Goal: Task Accomplishment & Management: Use online tool/utility

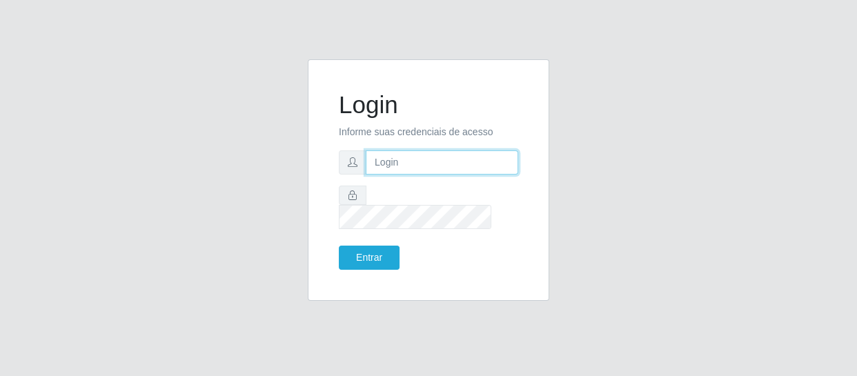
click at [387, 170] on input "text" at bounding box center [442, 162] width 152 height 24
type input "[EMAIL_ADDRESS][DOMAIN_NAME]"
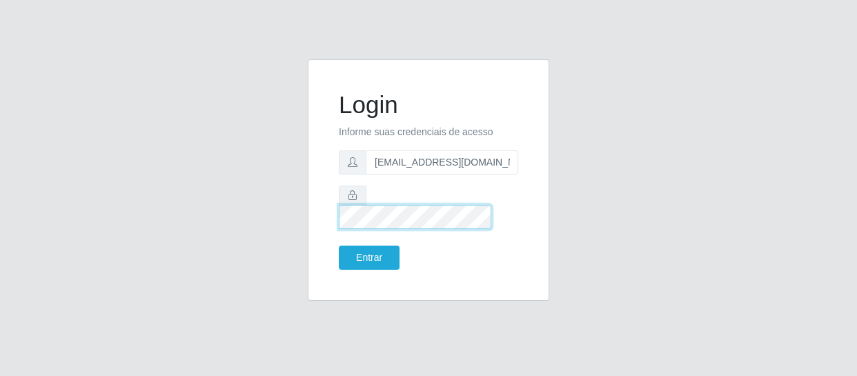
click at [339, 246] on button "Entrar" at bounding box center [369, 258] width 61 height 24
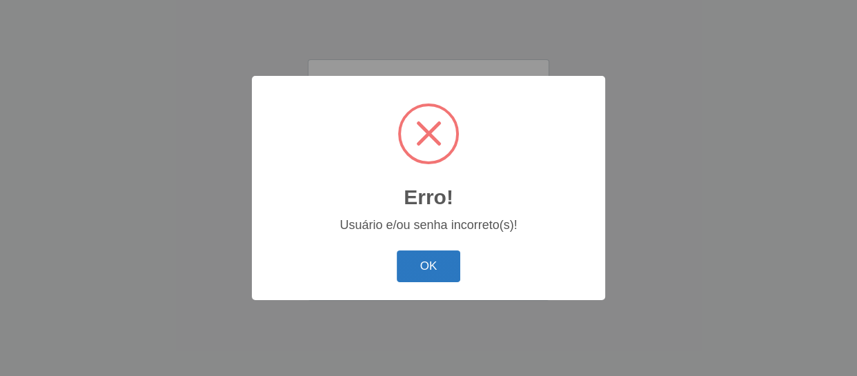
click at [434, 271] on button "OK" at bounding box center [429, 266] width 64 height 32
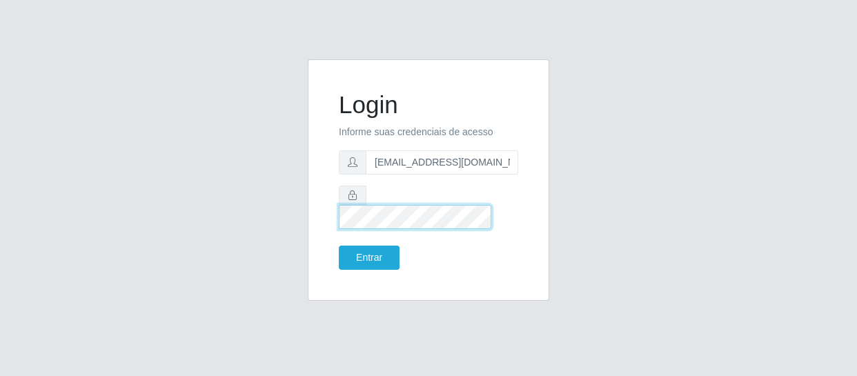
click at [339, 246] on button "Entrar" at bounding box center [369, 258] width 61 height 24
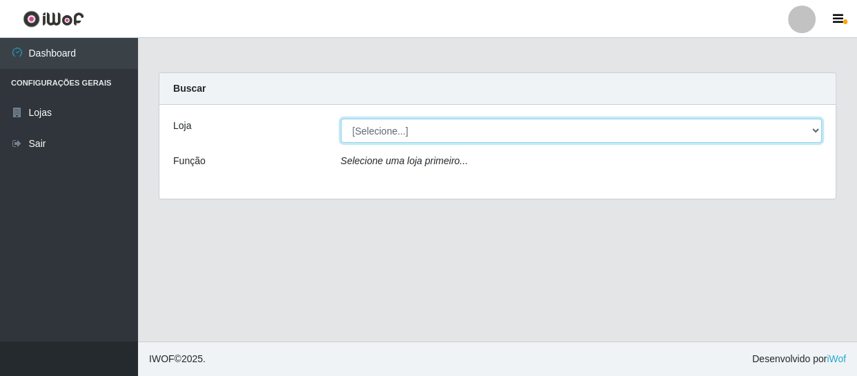
click at [814, 130] on select "[Selecione...] SuperFácil Atacado - São Gonçalo do Amarante" at bounding box center [582, 131] width 482 height 24
select select "408"
click at [341, 119] on select "[Selecione...] SuperFácil Atacado - São Gonçalo do Amarante" at bounding box center [582, 131] width 482 height 24
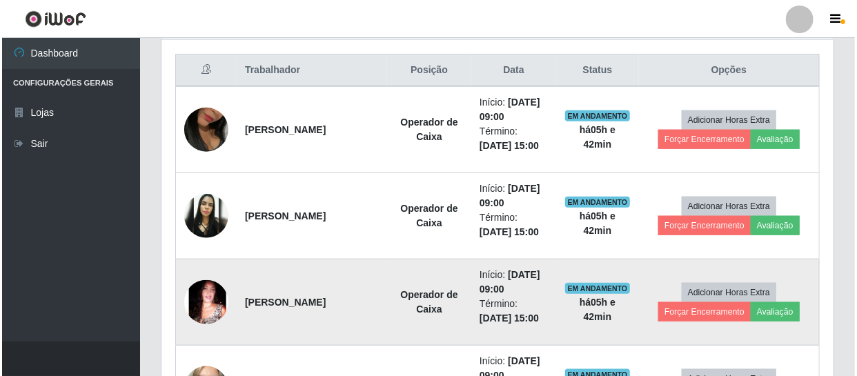
scroll to position [449, 0]
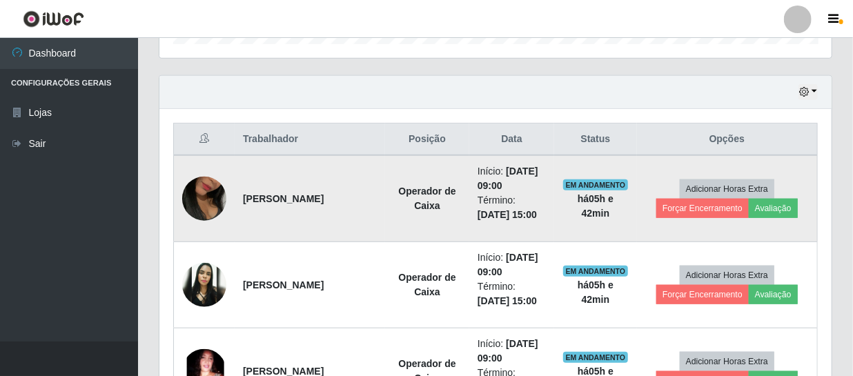
click at [210, 199] on img at bounding box center [204, 198] width 44 height 79
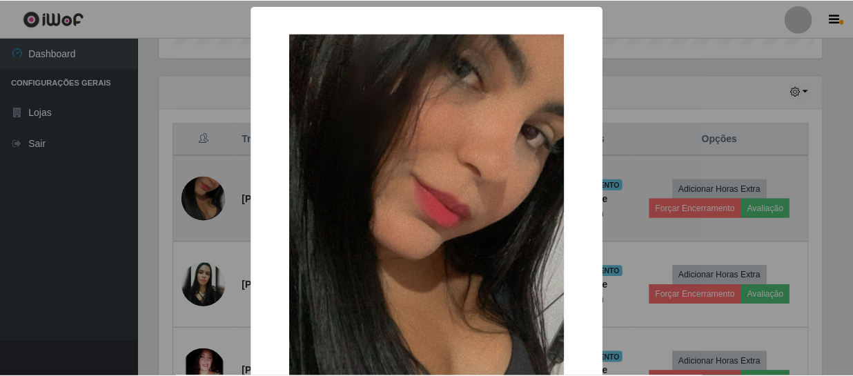
scroll to position [286, 666]
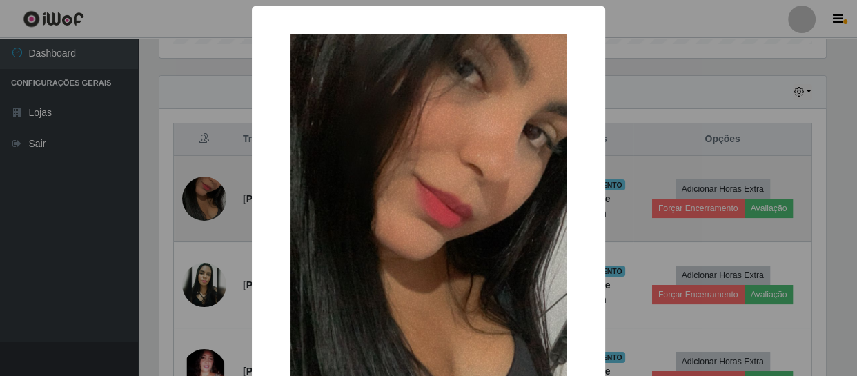
click at [210, 199] on div "× OK Cancel" at bounding box center [428, 188] width 857 height 376
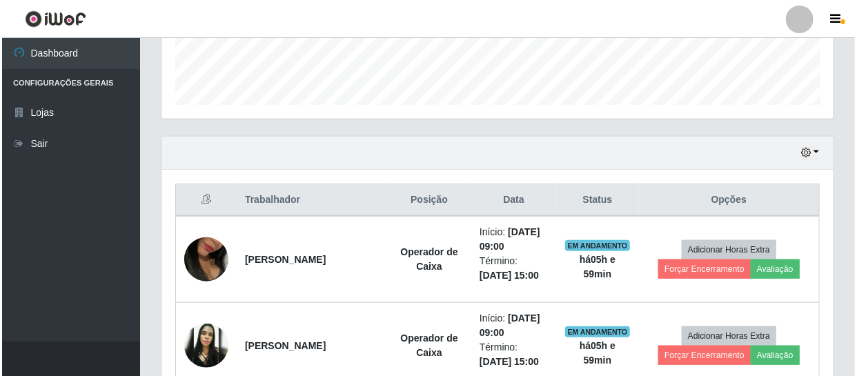
scroll to position [386, 0]
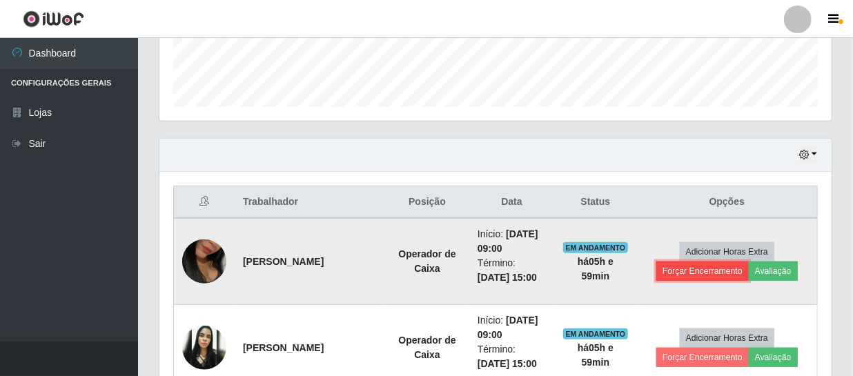
click at [703, 269] on button "Forçar Encerramento" at bounding box center [702, 270] width 92 height 19
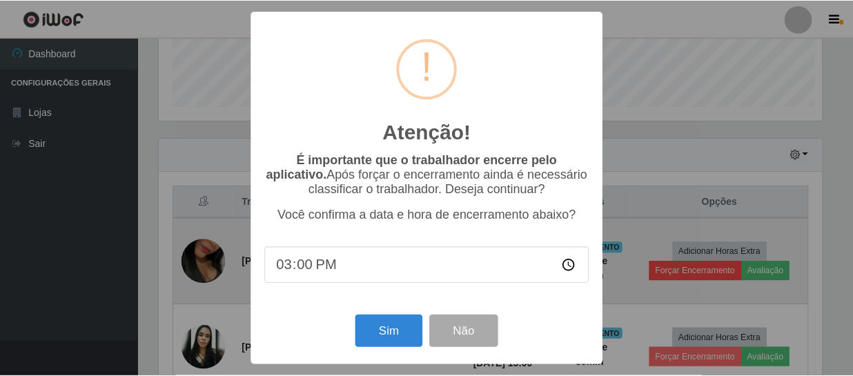
scroll to position [286, 666]
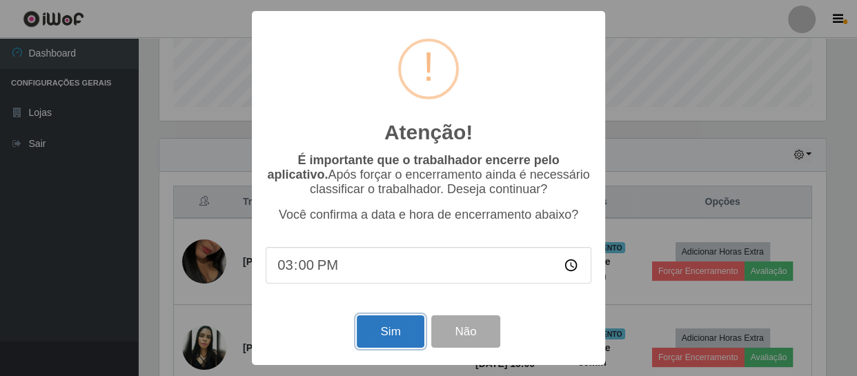
click at [400, 333] on button "Sim" at bounding box center [390, 331] width 67 height 32
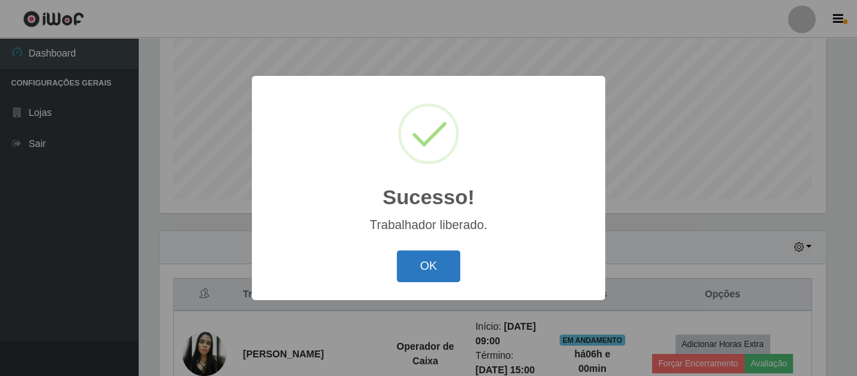
click at [440, 264] on button "OK" at bounding box center [429, 266] width 64 height 32
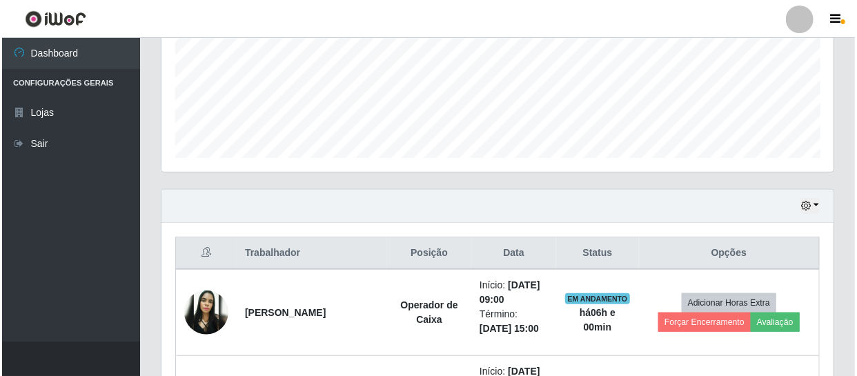
scroll to position [419, 0]
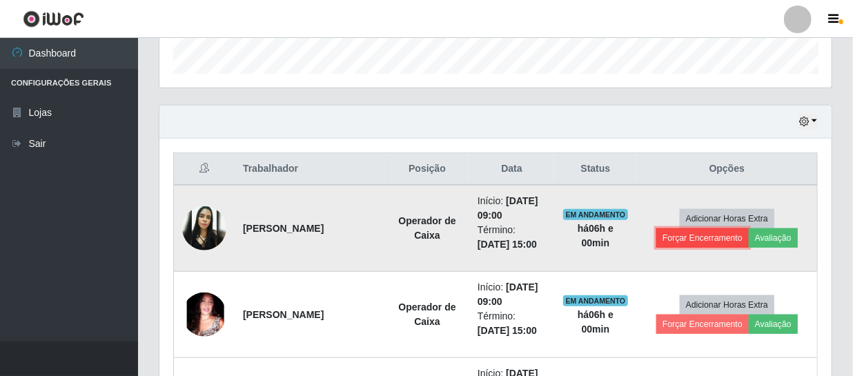
click at [705, 237] on button "Forçar Encerramento" at bounding box center [702, 237] width 92 height 19
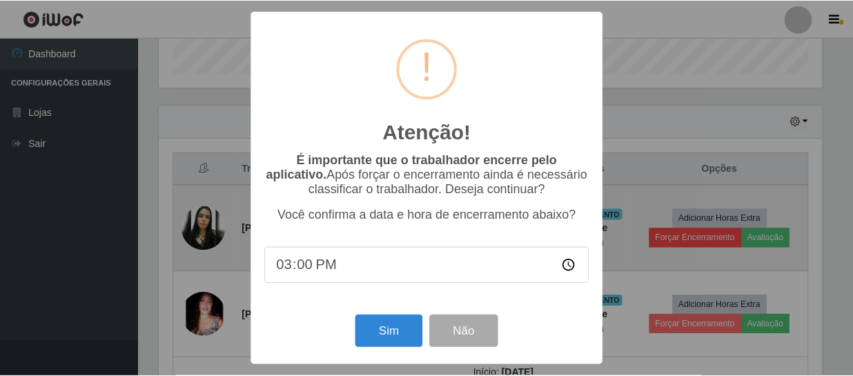
scroll to position [286, 666]
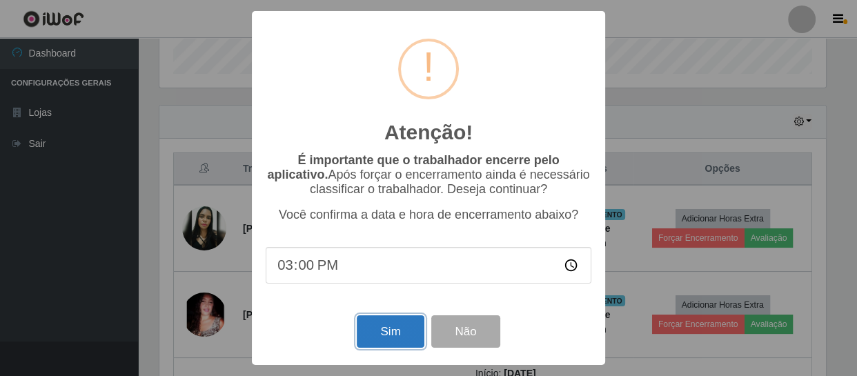
click at [385, 343] on button "Sim" at bounding box center [390, 331] width 67 height 32
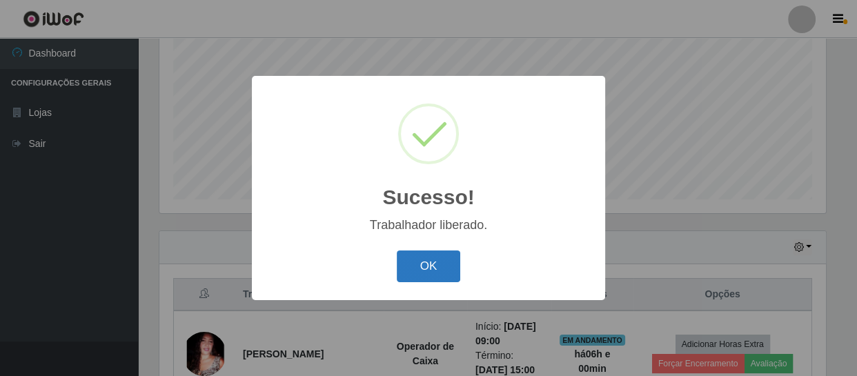
click at [450, 264] on button "OK" at bounding box center [429, 266] width 64 height 32
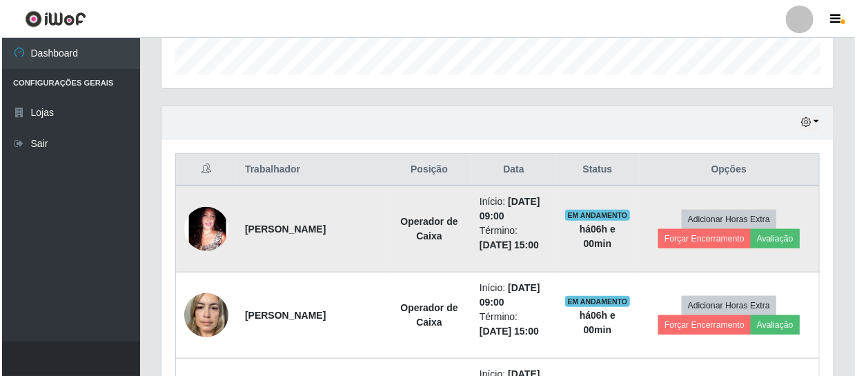
scroll to position [419, 0]
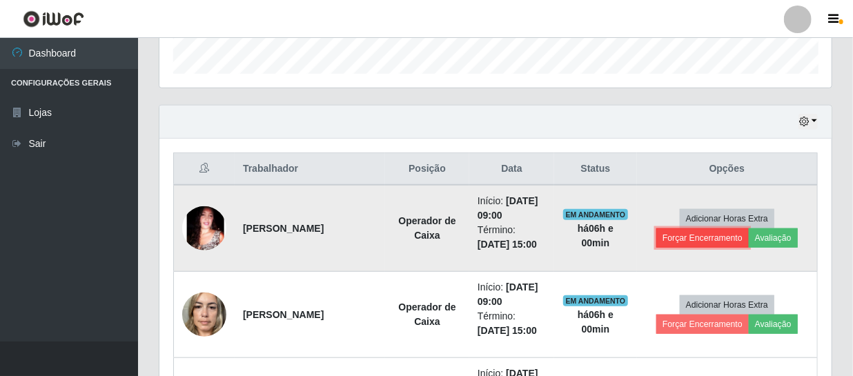
click at [676, 238] on button "Forçar Encerramento" at bounding box center [702, 237] width 92 height 19
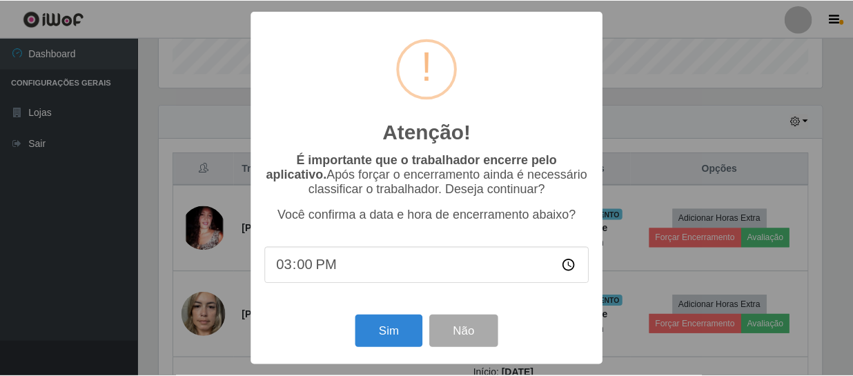
scroll to position [286, 666]
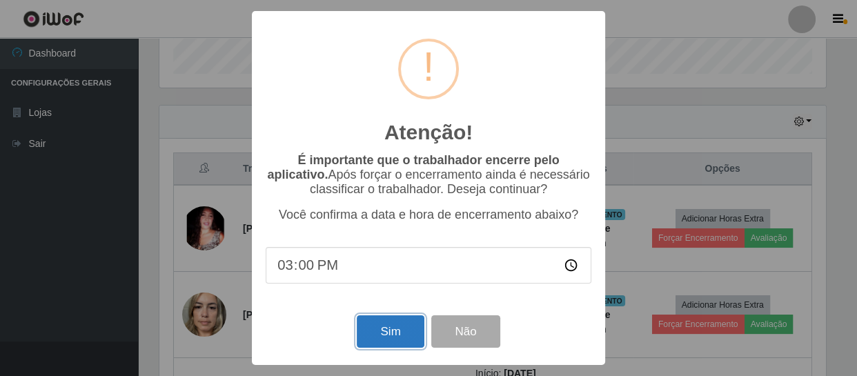
click at [403, 329] on button "Sim" at bounding box center [390, 331] width 67 height 32
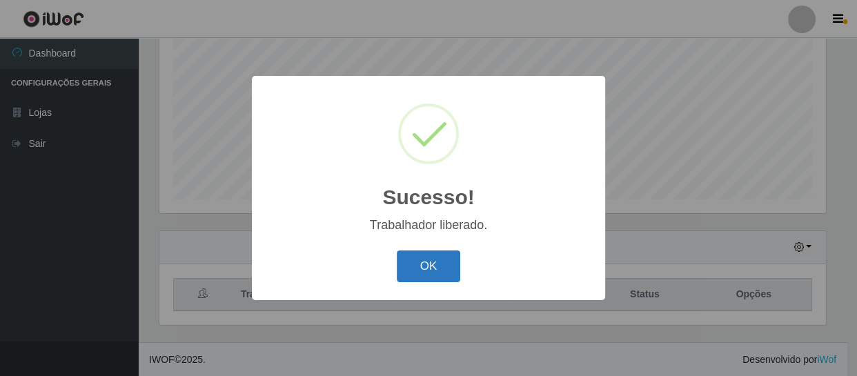
click at [447, 257] on button "OK" at bounding box center [429, 266] width 64 height 32
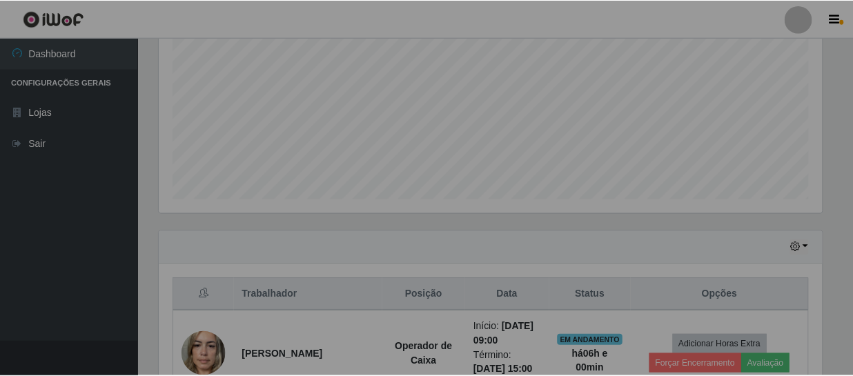
scroll to position [0, 0]
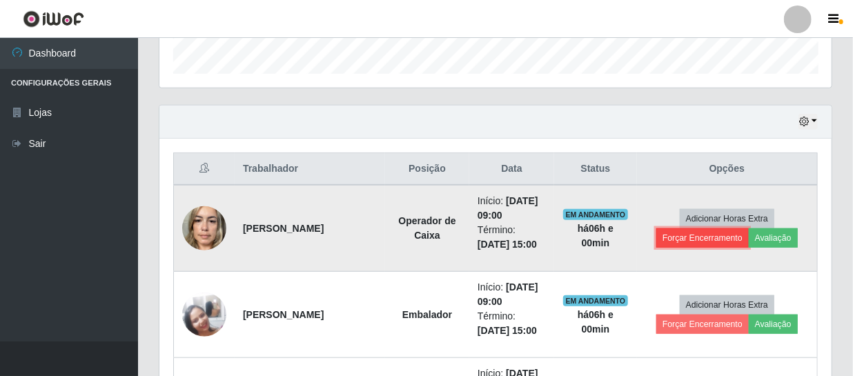
click at [732, 241] on button "Forçar Encerramento" at bounding box center [702, 237] width 92 height 19
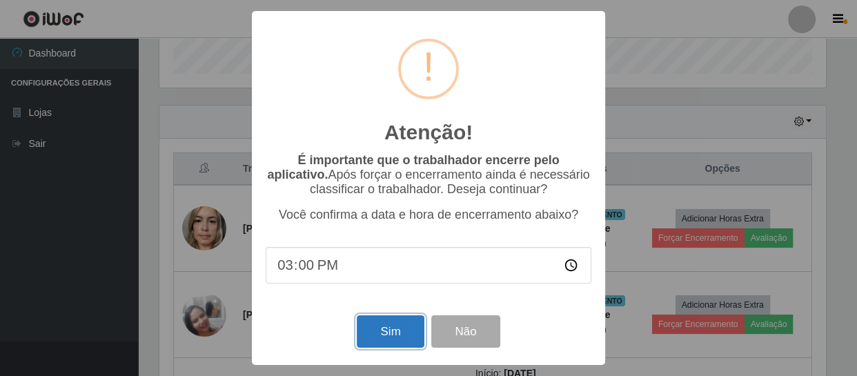
click at [396, 336] on button "Sim" at bounding box center [390, 331] width 67 height 32
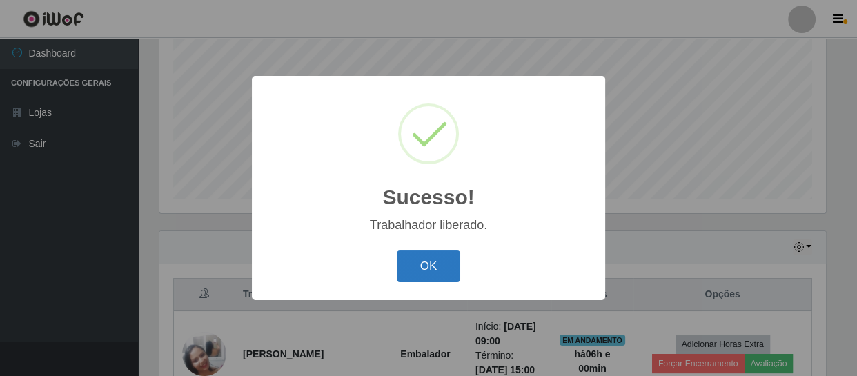
click at [441, 256] on button "OK" at bounding box center [429, 266] width 64 height 32
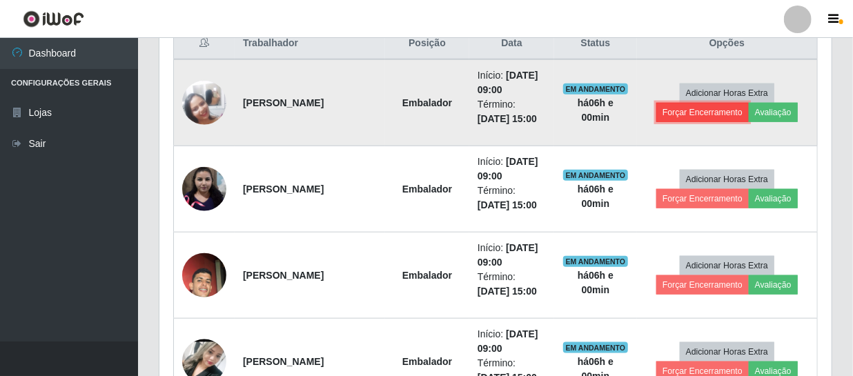
click at [704, 110] on button "Forçar Encerramento" at bounding box center [702, 112] width 92 height 19
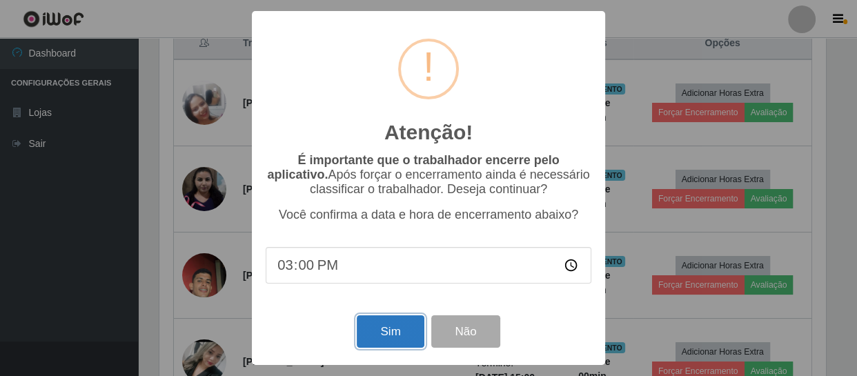
click at [407, 346] on button "Sim" at bounding box center [390, 331] width 67 height 32
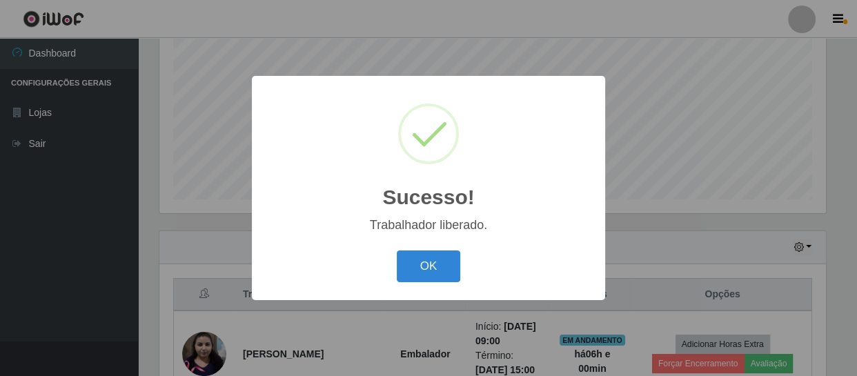
click at [397, 250] on button "OK" at bounding box center [429, 266] width 64 height 32
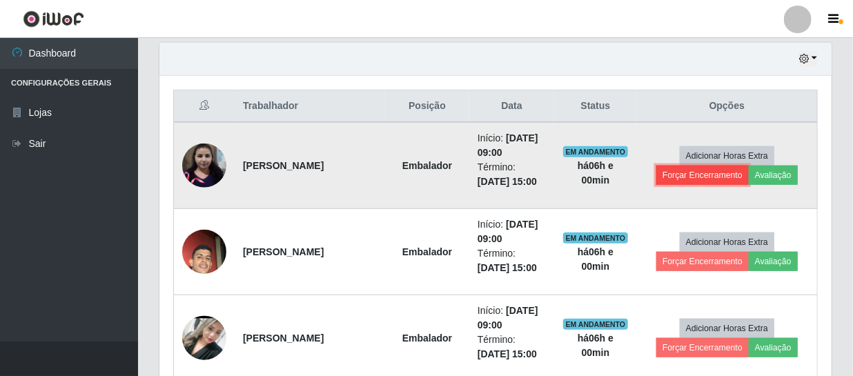
click at [704, 175] on button "Forçar Encerramento" at bounding box center [702, 175] width 92 height 19
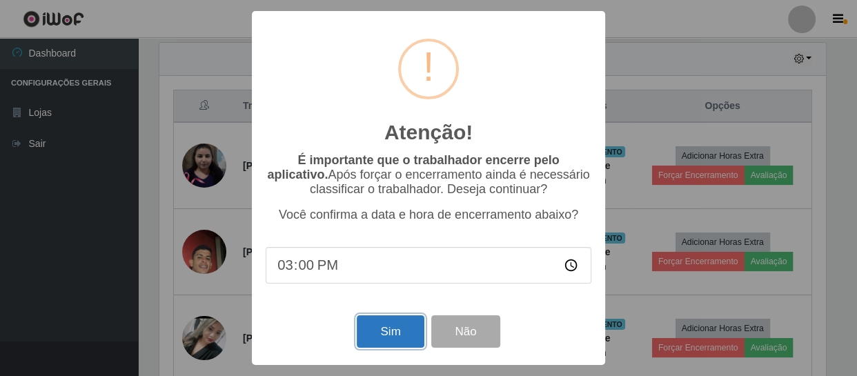
click at [393, 331] on button "Sim" at bounding box center [390, 331] width 67 height 32
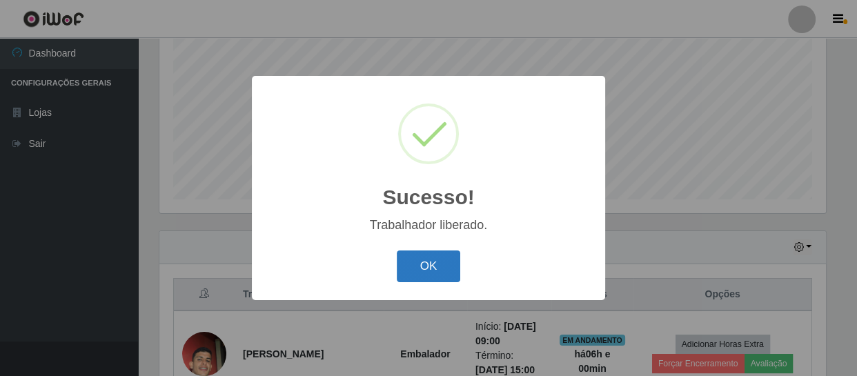
click at [435, 273] on button "OK" at bounding box center [429, 266] width 64 height 32
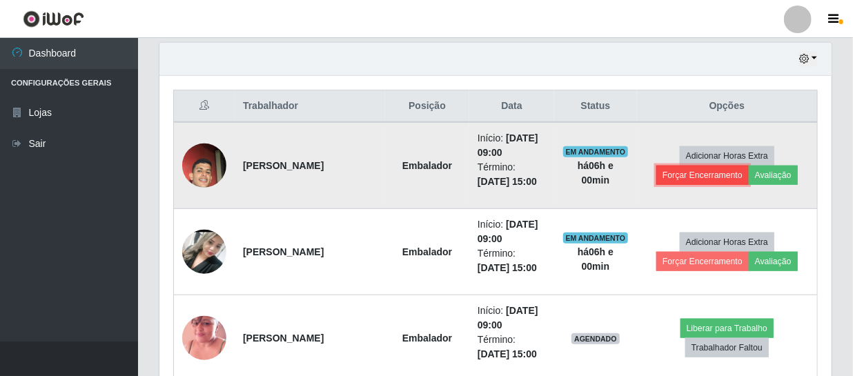
click at [714, 177] on button "Forçar Encerramento" at bounding box center [702, 175] width 92 height 19
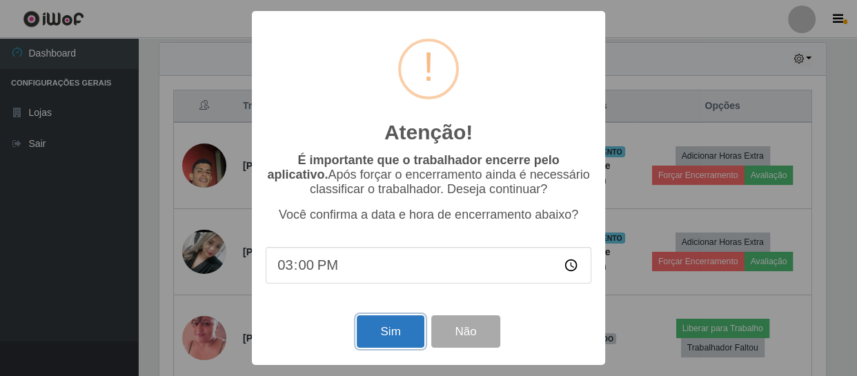
click at [388, 335] on button "Sim" at bounding box center [390, 331] width 67 height 32
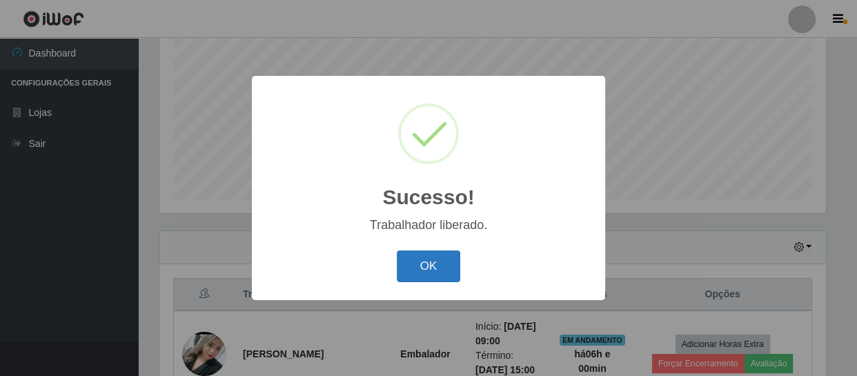
click at [444, 259] on button "OK" at bounding box center [429, 266] width 64 height 32
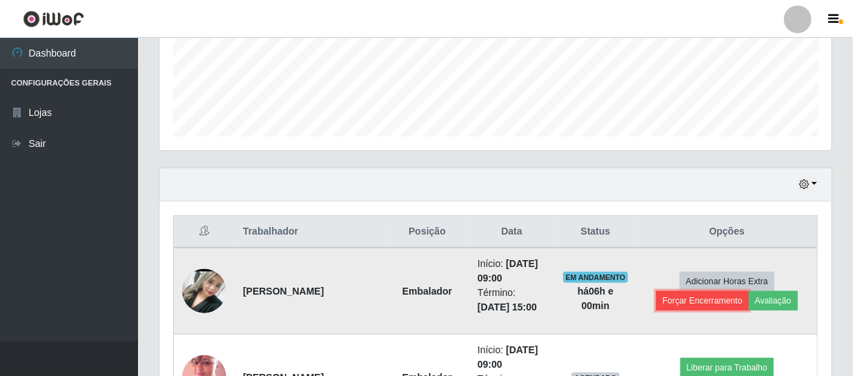
click at [672, 303] on button "Forçar Encerramento" at bounding box center [702, 300] width 92 height 19
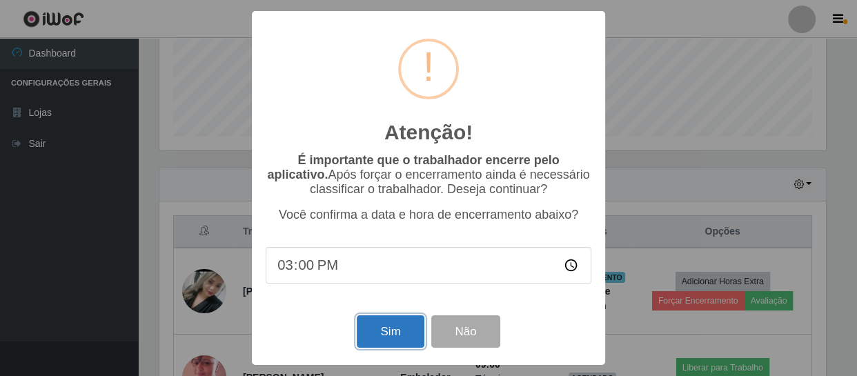
click at [400, 335] on button "Sim" at bounding box center [390, 331] width 67 height 32
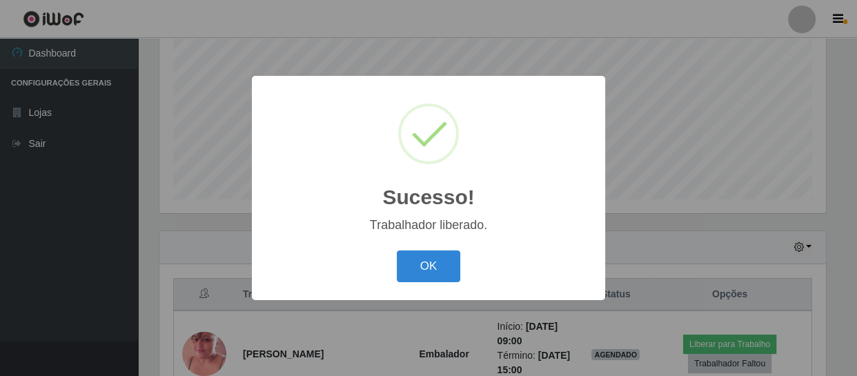
click at [397, 250] on button "OK" at bounding box center [429, 266] width 64 height 32
